Goal: Transaction & Acquisition: Purchase product/service

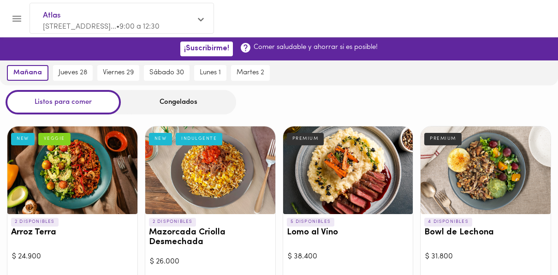
click at [147, 108] on div "Congelados" at bounding box center [178, 102] width 115 height 24
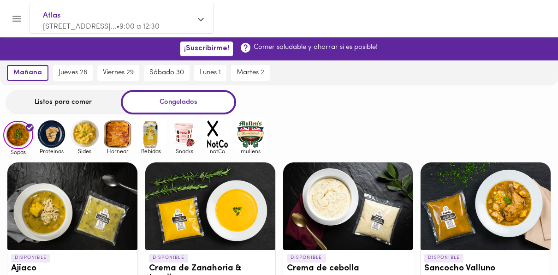
click at [165, 103] on div "Congelados" at bounding box center [178, 102] width 115 height 24
click at [125, 148] on img at bounding box center [118, 134] width 30 height 30
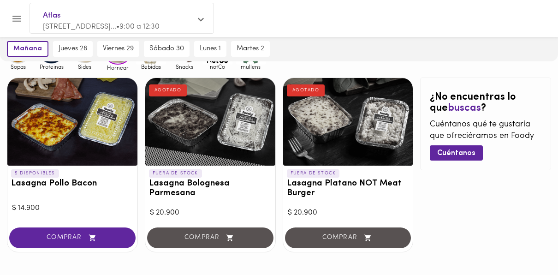
scroll to position [95, 0]
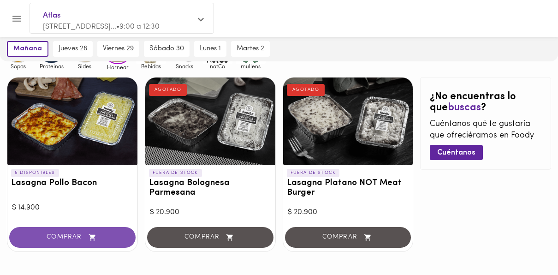
click at [84, 227] on button "COMPRAR" at bounding box center [72, 237] width 126 height 21
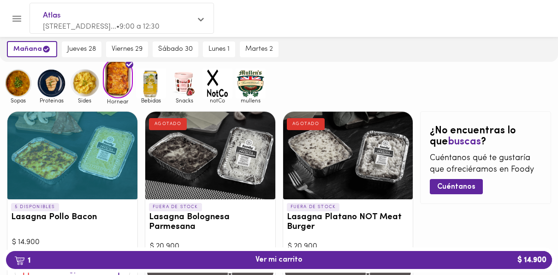
scroll to position [61, 0]
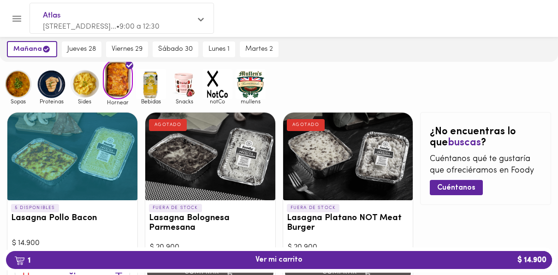
click at [76, 99] on span "Sides" at bounding box center [85, 101] width 30 height 6
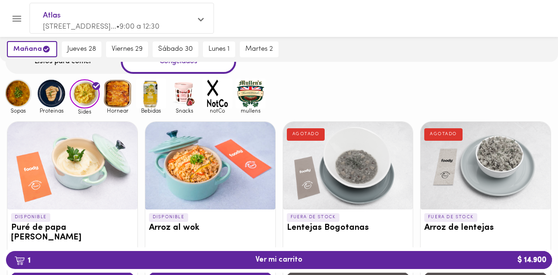
scroll to position [40, 0]
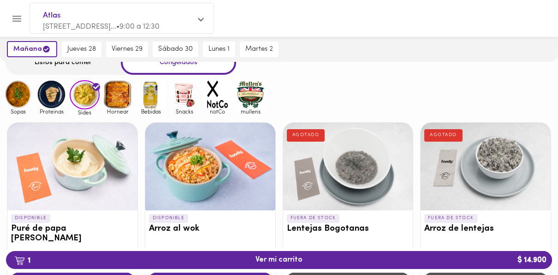
click at [53, 99] on img at bounding box center [51, 94] width 30 height 30
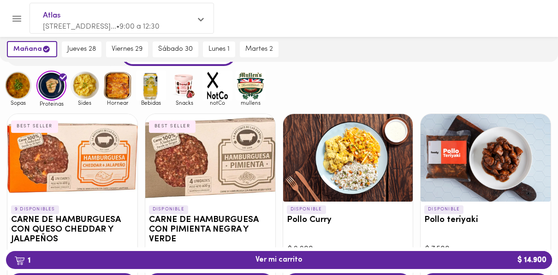
scroll to position [48, 0]
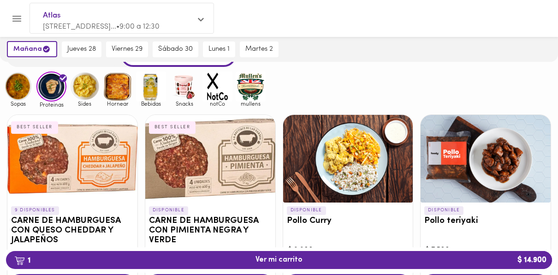
click at [25, 94] on img at bounding box center [18, 87] width 30 height 30
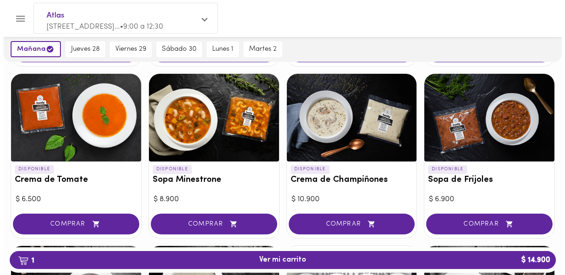
scroll to position [272, 0]
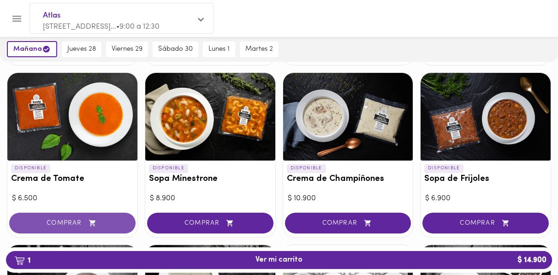
click at [76, 221] on span "COMPRAR" at bounding box center [72, 223] width 103 height 8
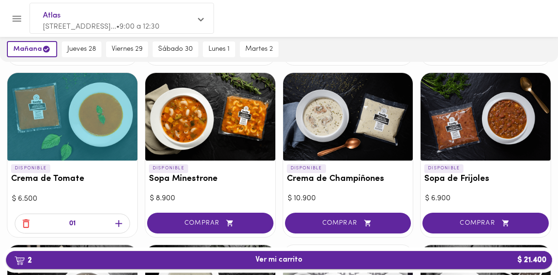
click at [274, 260] on span "2 Ver mi carrito $ 21.400" at bounding box center [279, 260] width 47 height 9
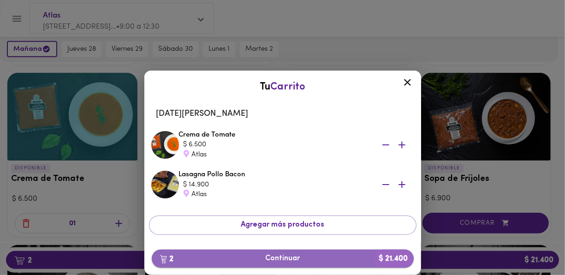
click at [304, 264] on button "2 Continuar $ 21.400" at bounding box center [283, 259] width 262 height 18
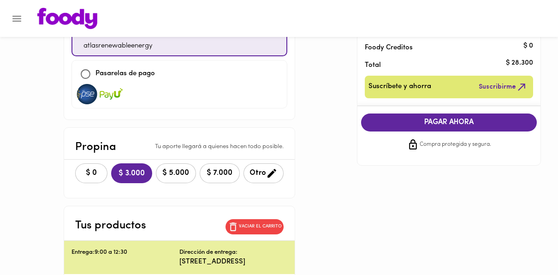
scroll to position [120, 0]
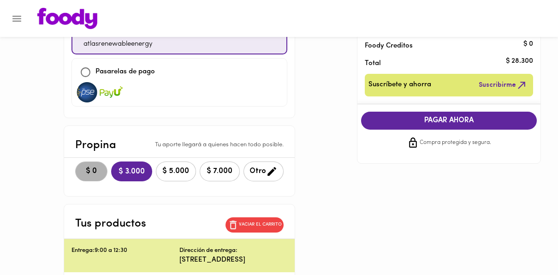
click at [81, 168] on span "$ 0" at bounding box center [91, 171] width 20 height 9
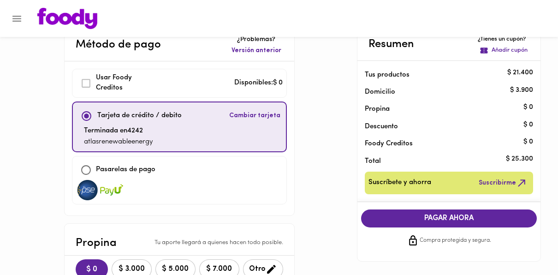
scroll to position [23, 0]
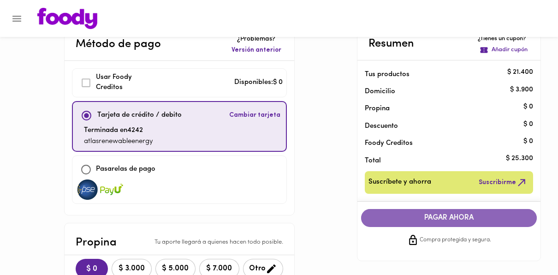
click at [413, 218] on span "PAGAR AHORA" at bounding box center [449, 218] width 158 height 9
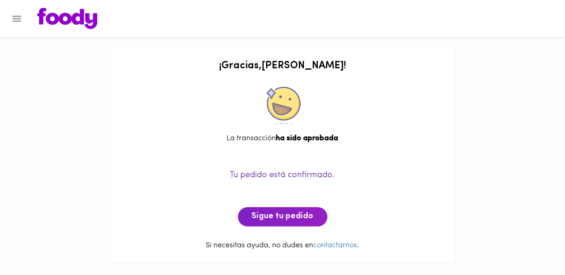
click at [66, 18] on img at bounding box center [67, 18] width 60 height 21
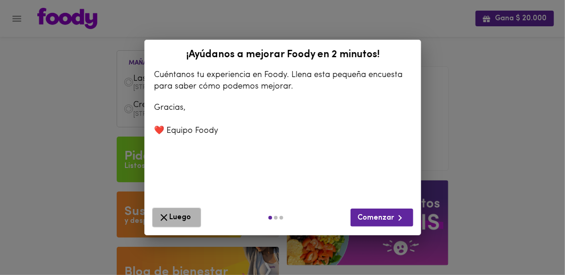
click at [185, 215] on span "Luego" at bounding box center [176, 218] width 37 height 12
